Goal: Task Accomplishment & Management: Manage account settings

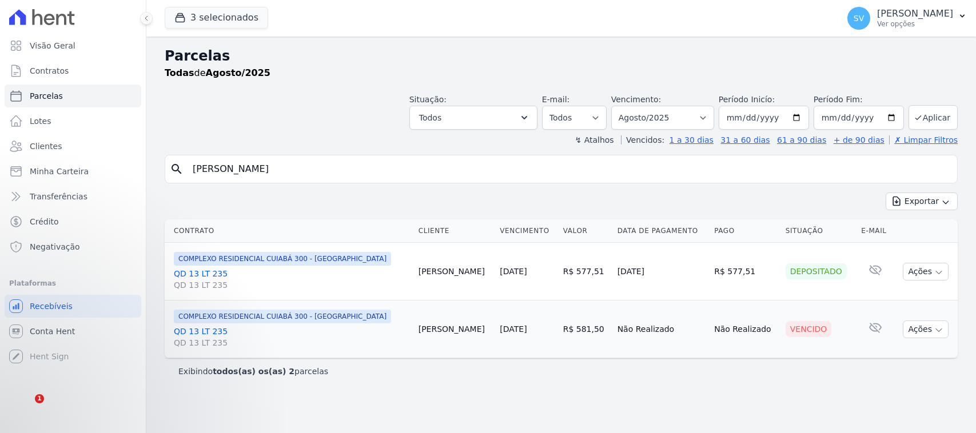
select select
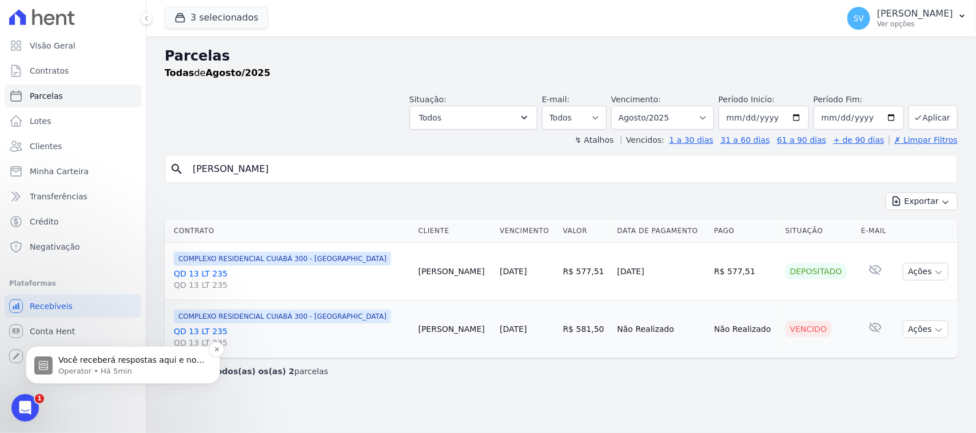
click at [141, 358] on p "Você receberá respostas aqui e no seu e-mail: ✉️ [EMAIL_ADDRESS][DOMAIN_NAME] Q…" at bounding box center [131, 359] width 147 height 11
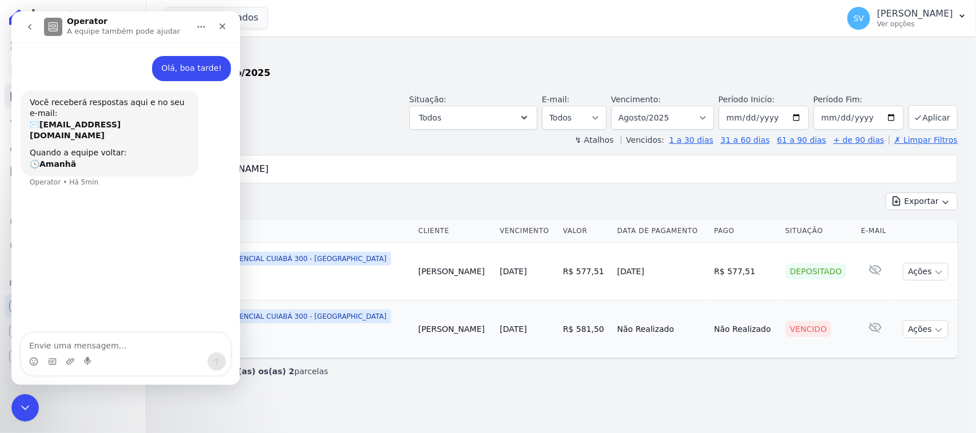
click at [32, 24] on icon "go back" at bounding box center [29, 26] width 9 height 9
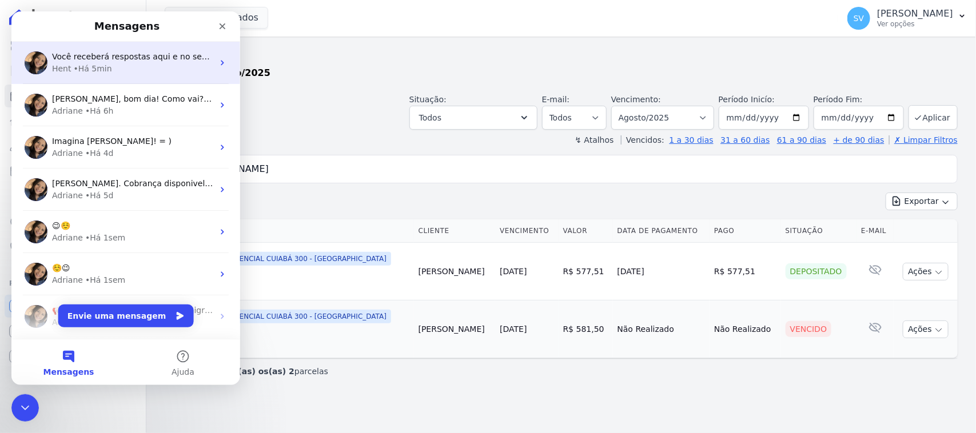
click at [179, 50] on div "Você receberá respostas aqui e no seu e-mail: ✉️ [EMAIL_ADDRESS][DOMAIN_NAME] Q…" at bounding box center [125, 63] width 229 height 42
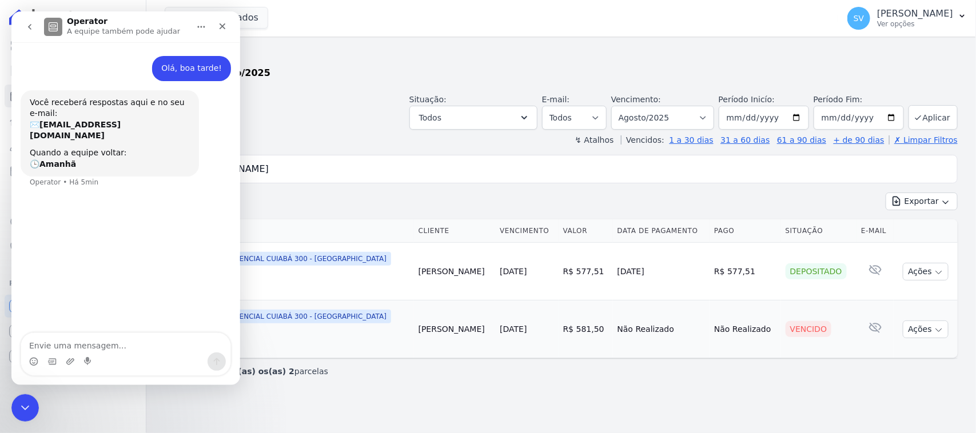
click at [124, 26] on p "A equipe também pode ajudar" at bounding box center [123, 31] width 113 height 11
click at [67, 30] on p "A equipe também pode ajudar" at bounding box center [123, 31] width 113 height 11
click at [35, 22] on button "go back" at bounding box center [30, 27] width 22 height 22
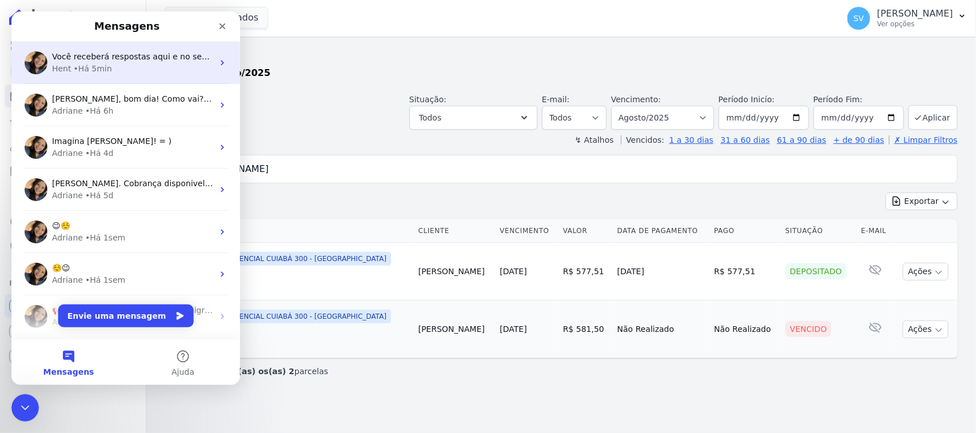
click at [111, 75] on div "Você receberá respostas aqui e no seu e-mail: ✉️ [EMAIL_ADDRESS][DOMAIN_NAME] Q…" at bounding box center [125, 63] width 229 height 42
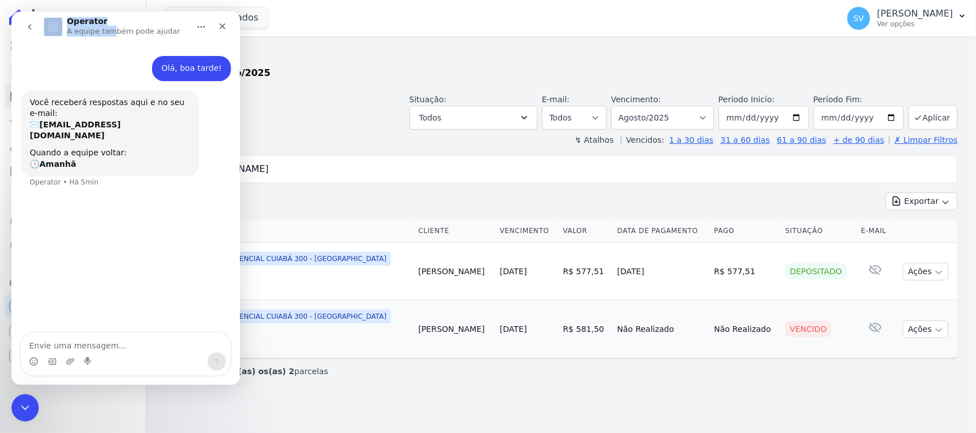
drag, startPoint x: 63, startPoint y: 25, endPoint x: 109, endPoint y: 30, distance: 46.0
click at [109, 30] on div "Operator A equipe também pode ajudar" at bounding box center [116, 27] width 145 height 20
drag, startPoint x: 96, startPoint y: 92, endPoint x: 85, endPoint y: 103, distance: 16.2
click at [95, 93] on div "Você receberá respostas aqui e no seu e-mail: ✉️ [EMAIL_ADDRESS][DOMAIN_NAME] Q…" at bounding box center [110, 133] width 178 height 87
drag, startPoint x: 102, startPoint y: 28, endPoint x: 80, endPoint y: 25, distance: 21.9
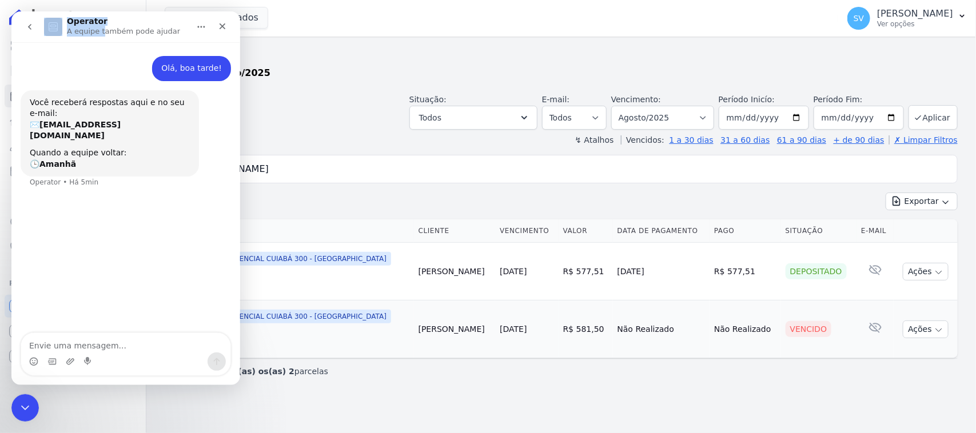
click at [51, 30] on div "Operator A equipe também pode ajudar" at bounding box center [116, 27] width 145 height 20
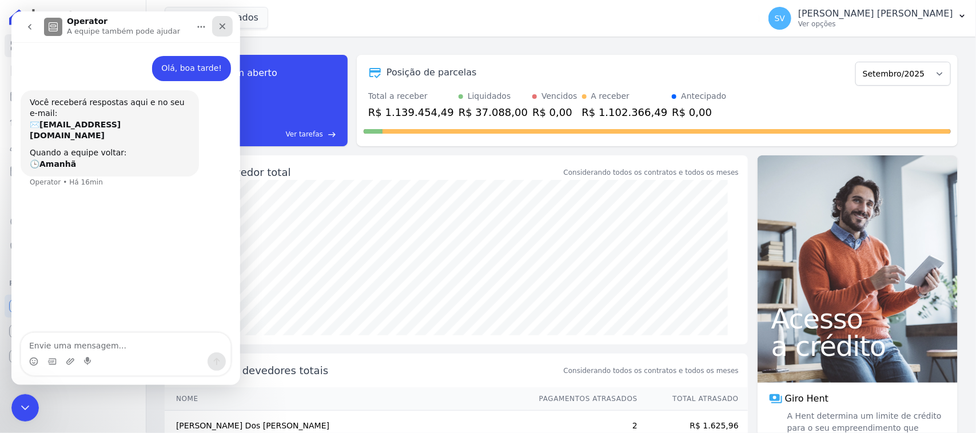
click at [218, 22] on icon "Fechar" at bounding box center [222, 26] width 9 height 9
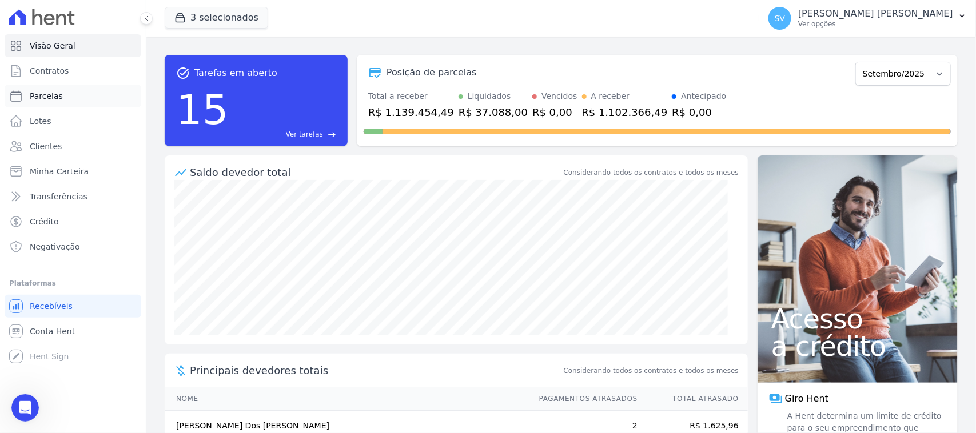
click at [87, 96] on link "Parcelas" at bounding box center [73, 96] width 137 height 23
select select
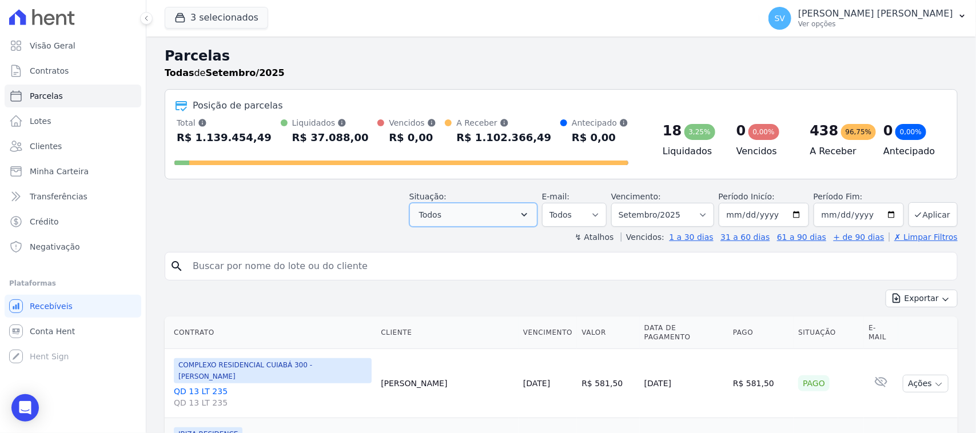
click at [498, 216] on button "Todos" at bounding box center [473, 215] width 128 height 24
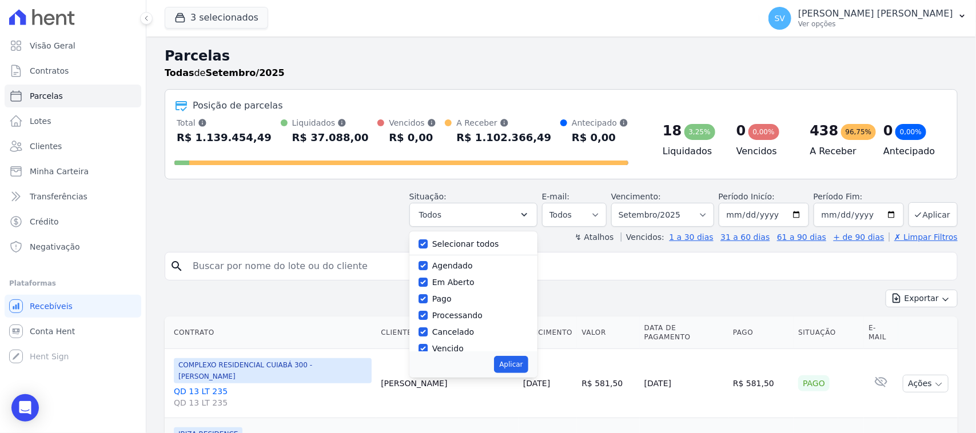
click at [424, 242] on div at bounding box center [422, 243] width 9 height 11
drag, startPoint x: 429, startPoint y: 241, endPoint x: 440, endPoint y: 257, distance: 19.8
click at [428, 243] on input "Selecionar todos" at bounding box center [422, 244] width 9 height 9
checkbox input "false"
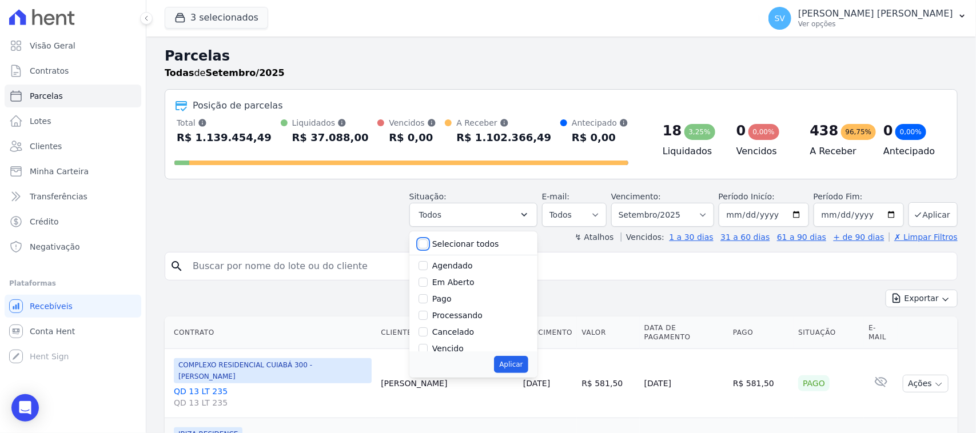
checkbox input "false"
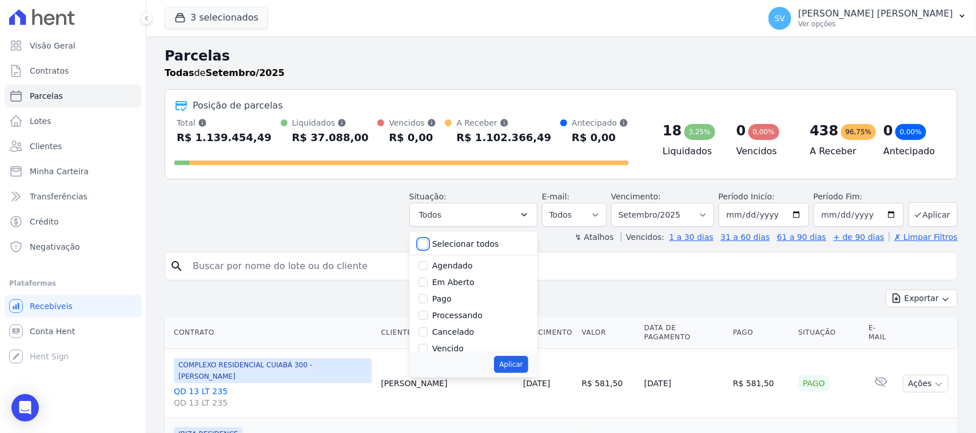
checkbox input "false"
click at [426, 350] on input "Vencido" at bounding box center [422, 348] width 9 height 9
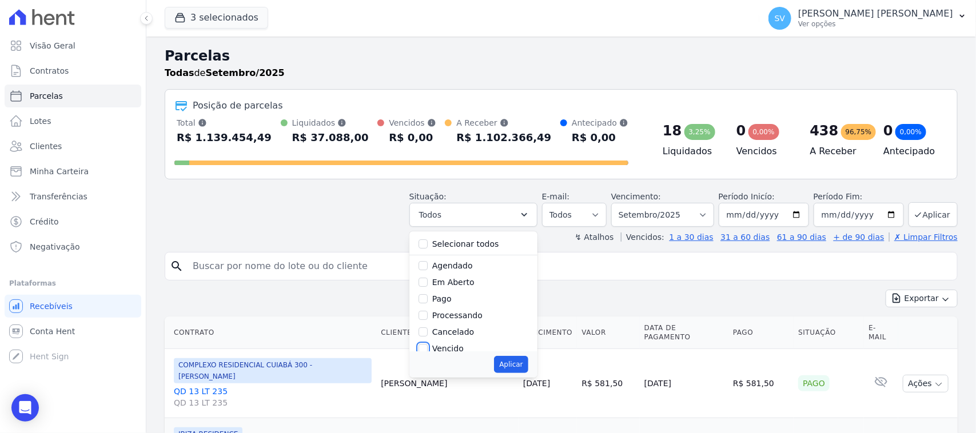
checkbox input "true"
click at [524, 360] on button "Aplicar" at bounding box center [511, 364] width 34 height 17
select select "overdue"
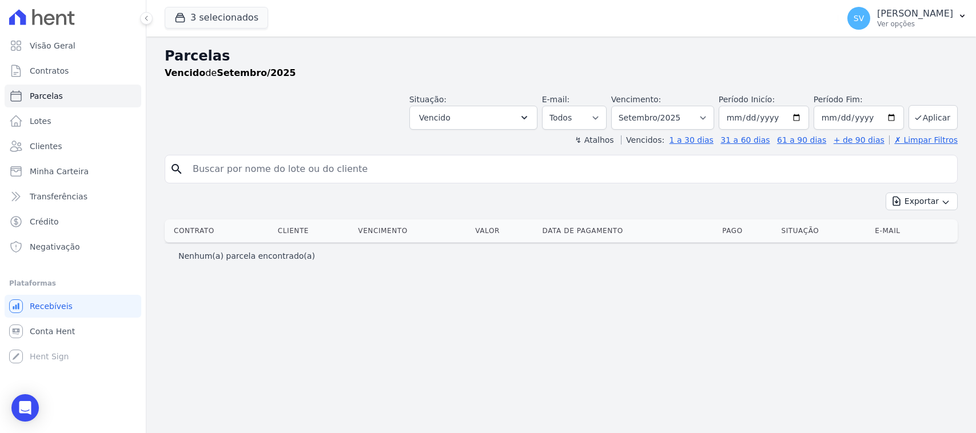
select select
drag, startPoint x: 493, startPoint y: 119, endPoint x: 484, endPoint y: 167, distance: 49.3
click at [493, 121] on button "Vencido" at bounding box center [473, 118] width 128 height 24
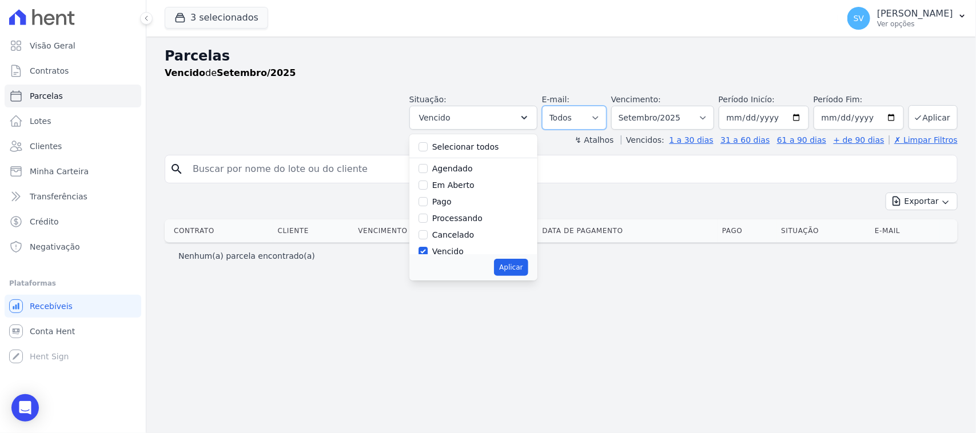
drag, startPoint x: 593, startPoint y: 124, endPoint x: 591, endPoint y: 129, distance: 5.9
click at [595, 126] on select "Todos Lido Não-lido" at bounding box center [574, 118] width 65 height 24
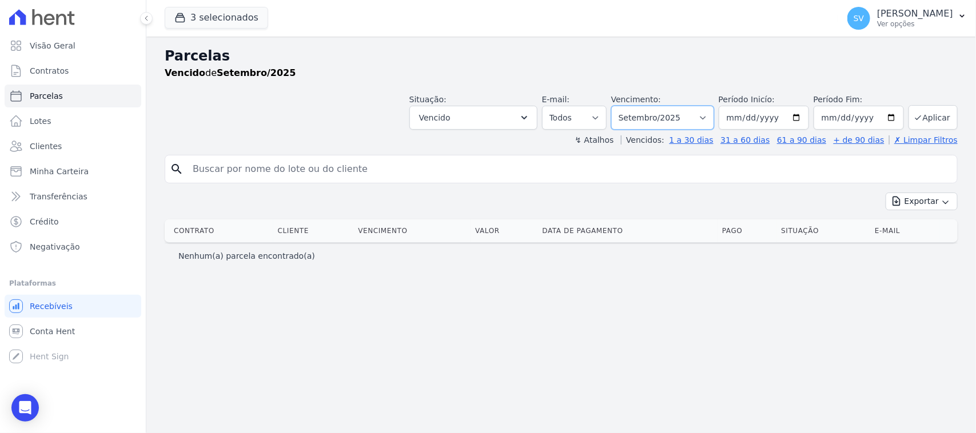
drag, startPoint x: 692, startPoint y: 118, endPoint x: 691, endPoint y: 126, distance: 8.2
click at [692, 120] on select "Filtrar por período ──────── Todos os meses Outubro/2022 Novembro/2022 Dezembro…" at bounding box center [662, 118] width 103 height 24
click at [750, 126] on input "[DATE]" at bounding box center [764, 118] width 90 height 24
click at [796, 117] on input "[DATE]" at bounding box center [764, 118] width 90 height 24
click at [802, 117] on input "[DATE]" at bounding box center [764, 118] width 90 height 24
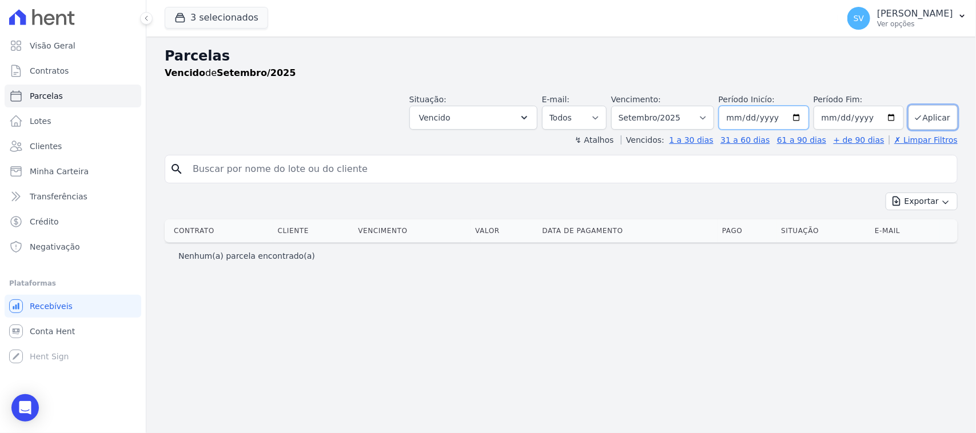
type input "2025-05-01"
click at [891, 115] on input "2025-09-30" at bounding box center [858, 118] width 90 height 24
type input "[DATE]"
click at [936, 104] on div "Situação: Agendado Em Aberto Pago Processando Cancelado Vencido Transferindo De…" at bounding box center [683, 112] width 548 height 36
click at [936, 116] on button "Aplicar" at bounding box center [932, 117] width 49 height 25
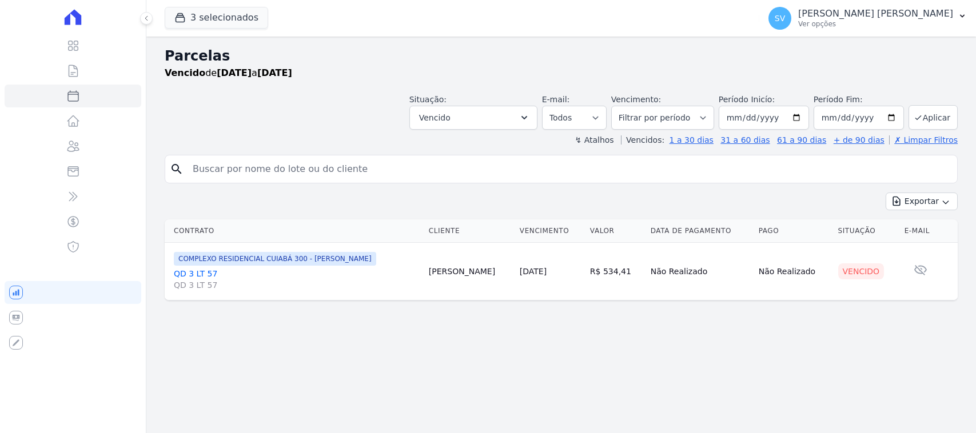
select select
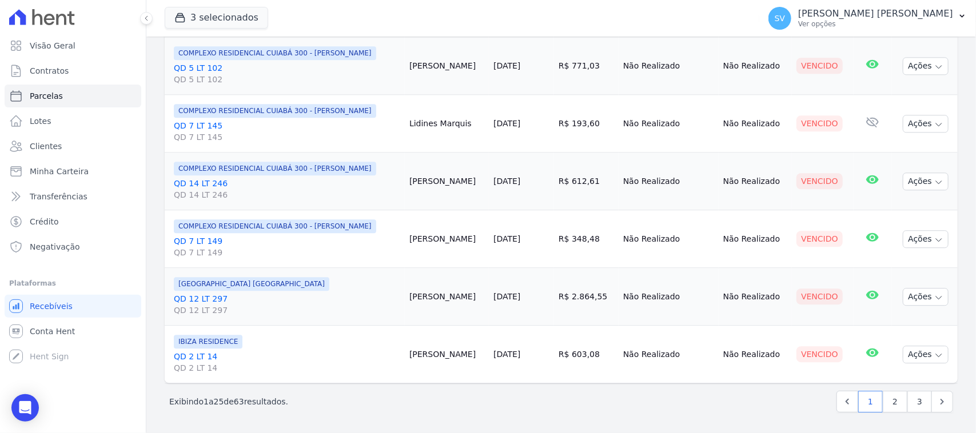
scroll to position [1306, 0]
click at [885, 406] on link "2" at bounding box center [895, 402] width 25 height 22
select select
